Goal: Register for event/course

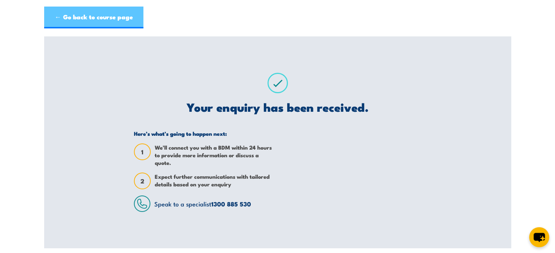
click at [123, 15] on link "← Go back to course page" at bounding box center [93, 18] width 99 height 22
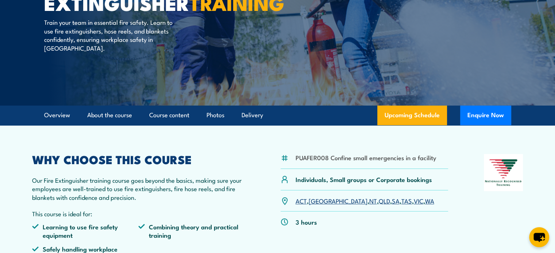
scroll to position [108, 0]
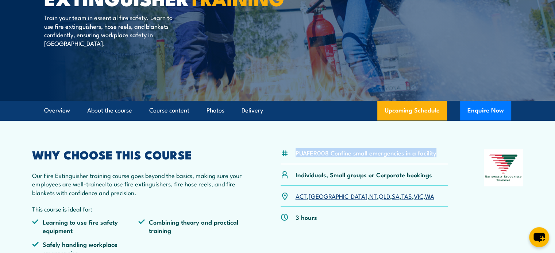
drag, startPoint x: 296, startPoint y: 153, endPoint x: 438, endPoint y: 160, distance: 141.3
click at [438, 160] on div "PUAFER008 Confine small emergencies in a facility" at bounding box center [364, 157] width 168 height 15
copy li "PUAFER008 Confine small emergencies in a facility"
